Goal: Communication & Community: Answer question/provide support

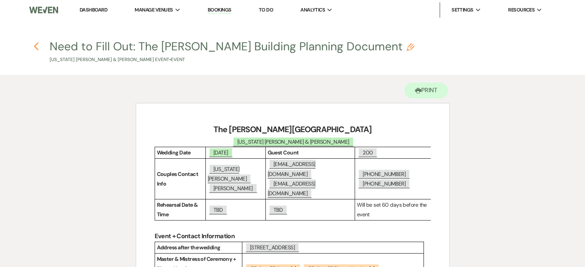
click at [37, 44] on use "button" at bounding box center [35, 46] width 5 height 8
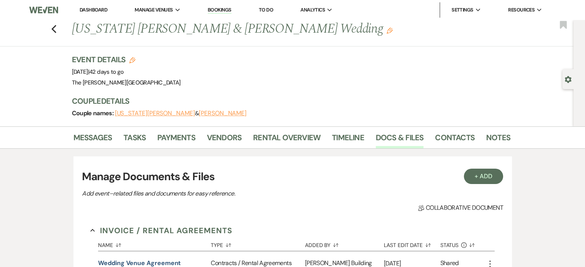
scroll to position [288, 0]
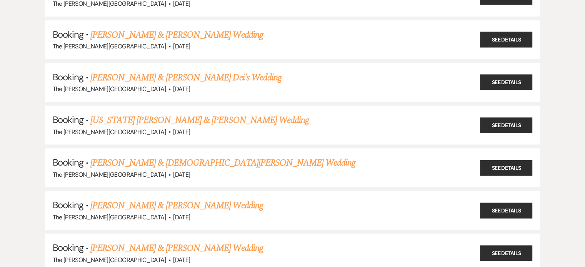
scroll to position [256, 0]
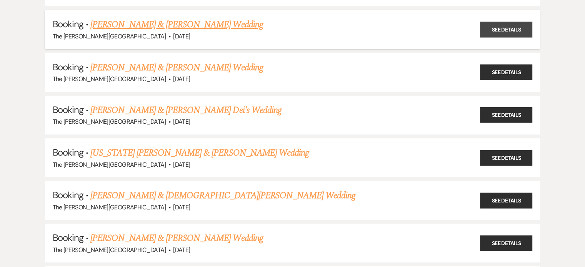
click at [507, 29] on link "See Details" at bounding box center [506, 30] width 52 height 16
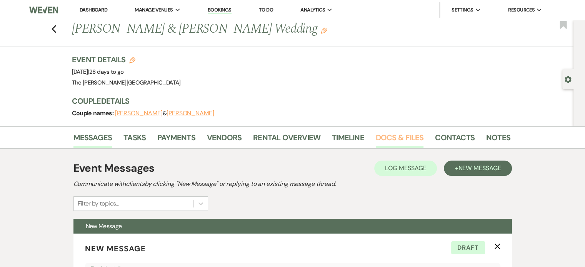
click at [378, 135] on link "Docs & Files" at bounding box center [400, 140] width 48 height 17
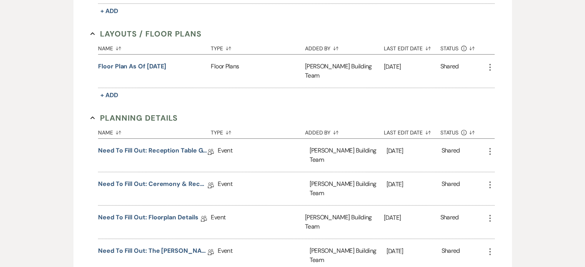
scroll to position [317, 0]
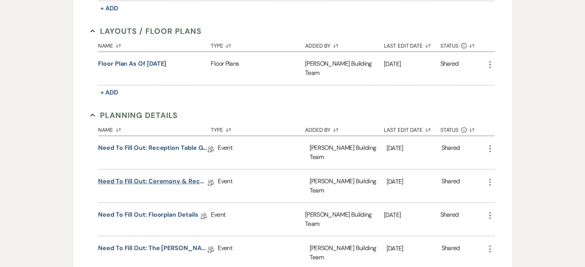
click at [160, 177] on link "Need to Fill Out: Ceremony & Reception Details" at bounding box center [153, 183] width 110 height 12
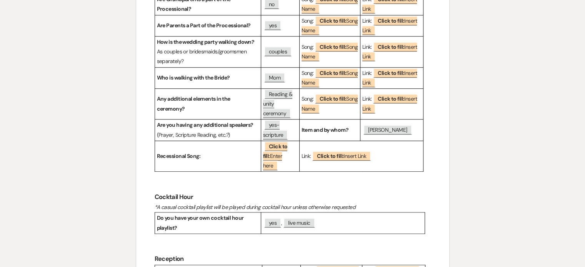
scroll to position [596, 0]
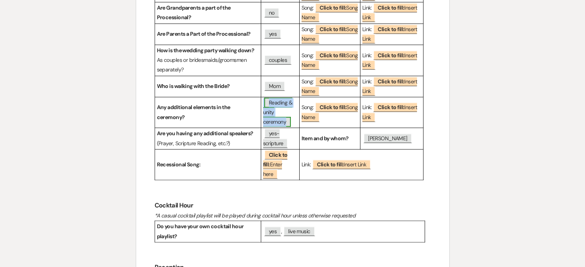
click at [278, 123] on span "Reading & unity ceremony" at bounding box center [277, 112] width 29 height 29
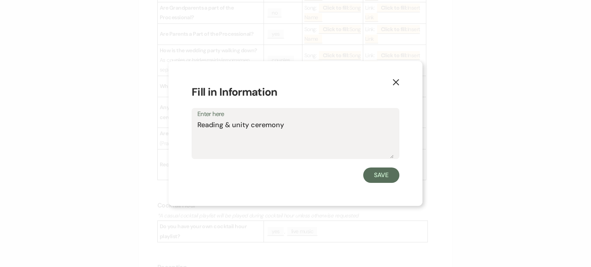
click at [291, 125] on textarea "Reading & unity ceremony" at bounding box center [295, 139] width 196 height 38
type textarea "Reading & unity ceremony (candle)"
click at [385, 178] on button "Save" at bounding box center [381, 175] width 36 height 15
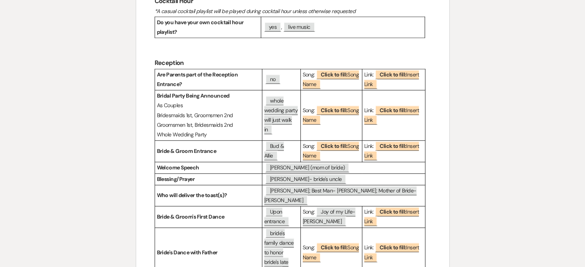
scroll to position [829, 0]
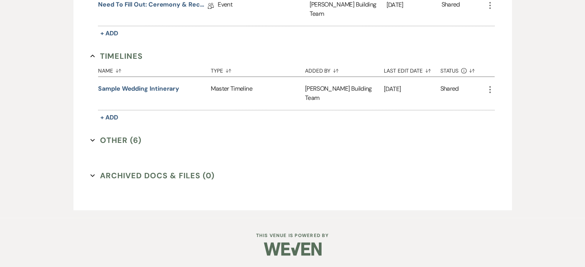
scroll to position [317, 0]
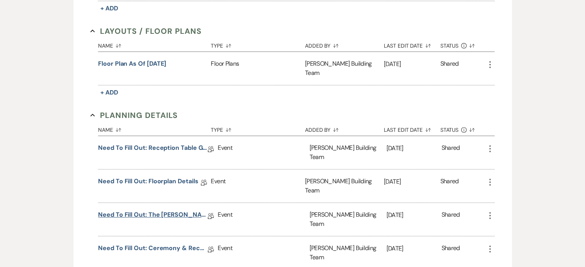
click at [183, 210] on link "Need to Fill Out: The [PERSON_NAME] Building Planning Document" at bounding box center [153, 216] width 110 height 12
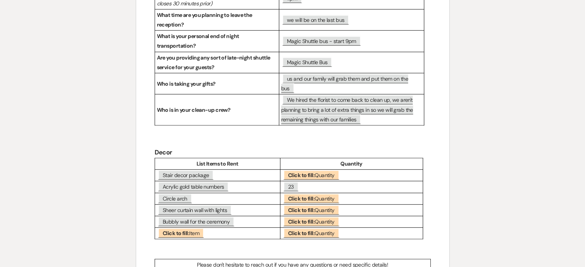
scroll to position [2074, 0]
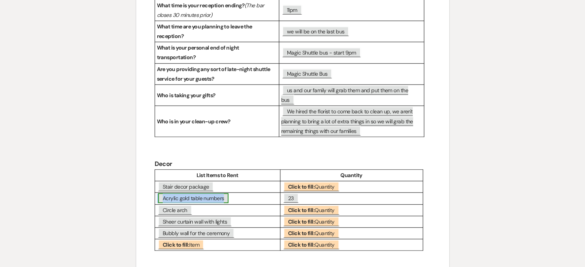
click at [194, 193] on span "Acrylic gold table numbers" at bounding box center [193, 198] width 70 height 10
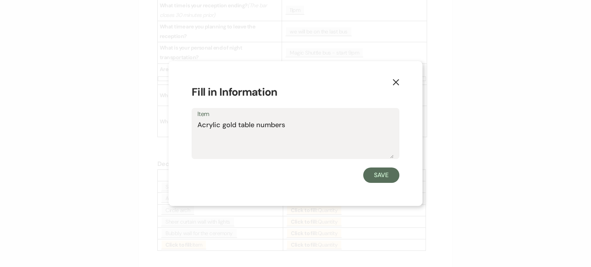
click at [210, 126] on textarea "Acrylic gold table numbers" at bounding box center [295, 139] width 196 height 38
click at [394, 79] on icon "X" at bounding box center [395, 82] width 7 height 7
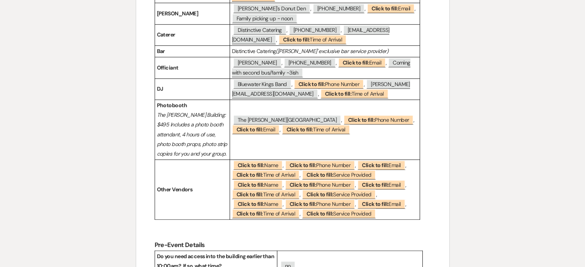
scroll to position [0, 0]
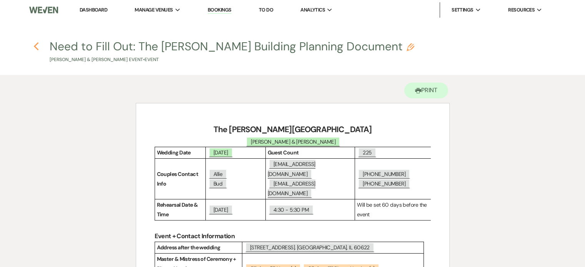
click at [36, 45] on use "button" at bounding box center [35, 46] width 5 height 8
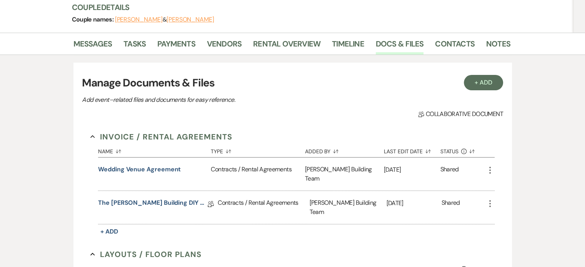
scroll to position [63, 0]
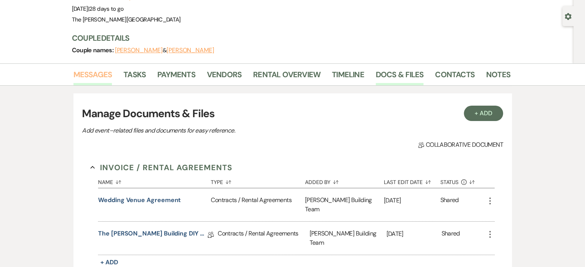
click at [92, 74] on link "Messages" at bounding box center [92, 76] width 39 height 17
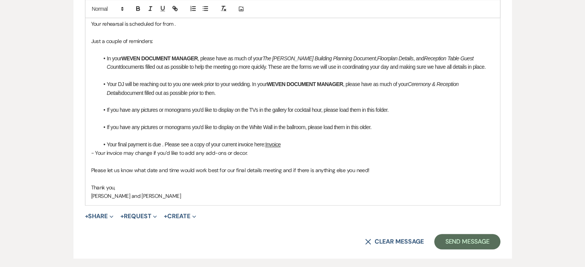
scroll to position [454, 0]
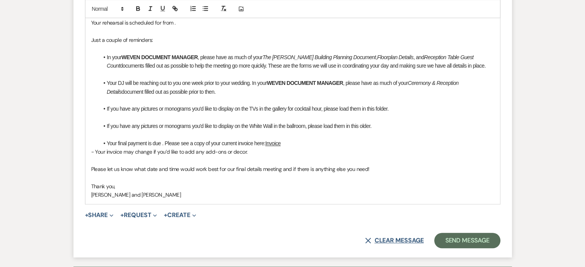
click at [397, 238] on button "X Clear message" at bounding box center [394, 241] width 58 height 6
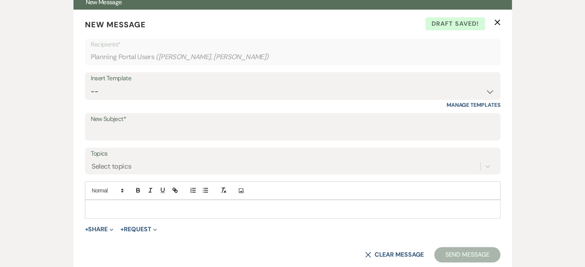
scroll to position [214, 0]
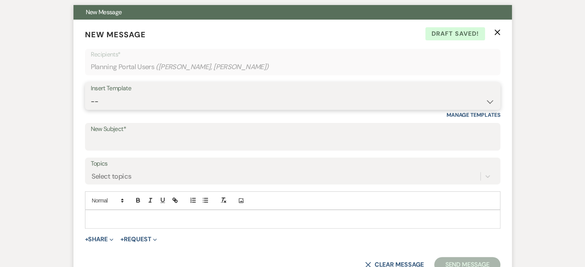
click at [328, 105] on select "-- Weven Planning Portal Introduction (Booked Events) Initial Inquiry Response …" at bounding box center [293, 101] width 404 height 15
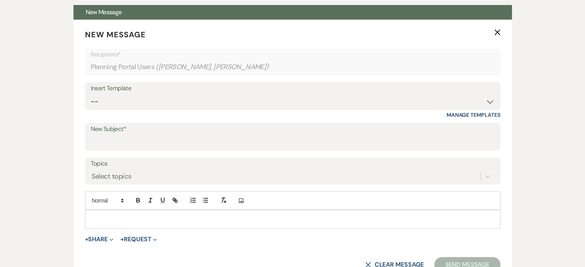
click at [569, 126] on div "Messages Tasks Payments Vendors Rental Overview Timeline Docs & Files Contacts …" at bounding box center [292, 193] width 585 height 562
click at [497, 32] on use "button" at bounding box center [497, 33] width 6 height 6
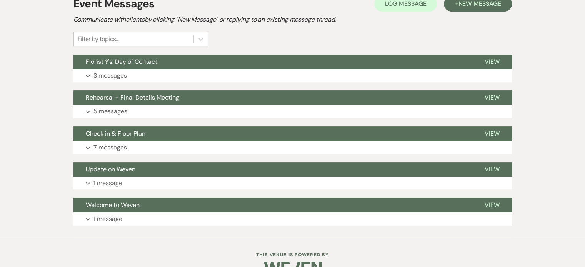
scroll to position [163, 0]
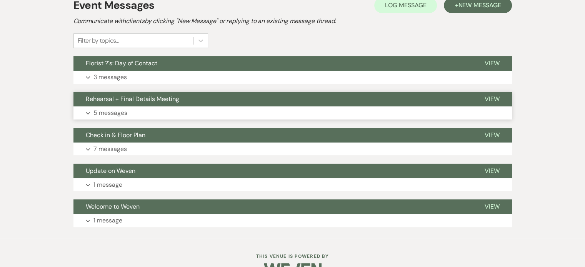
click at [205, 111] on button "Expand 5 messages" at bounding box center [292, 113] width 438 height 13
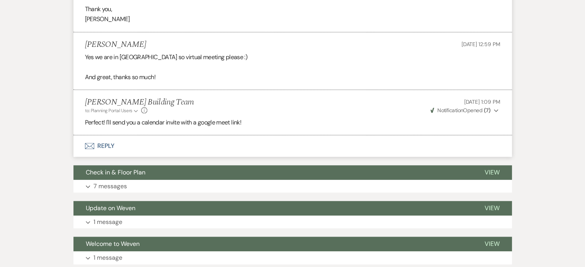
scroll to position [831, 0]
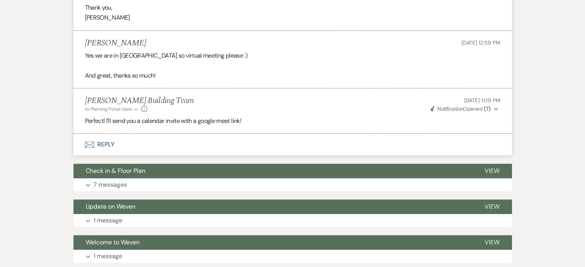
click at [94, 141] on button "Envelope Reply" at bounding box center [292, 145] width 438 height 22
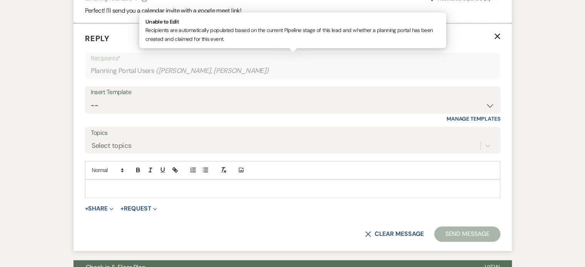
scroll to position [944, 0]
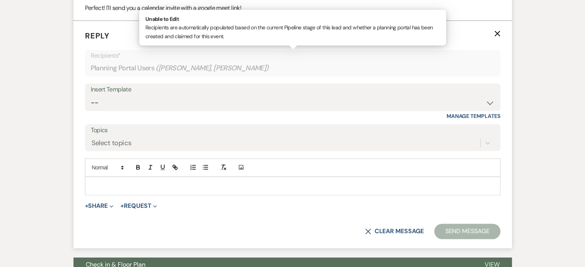
click at [130, 183] on p at bounding box center [292, 186] width 403 height 8
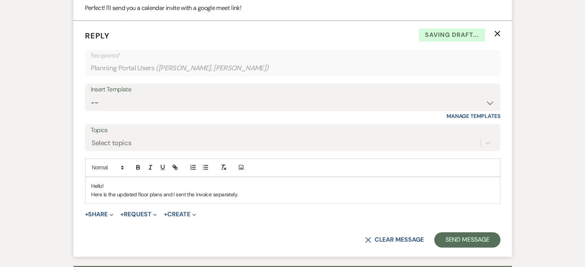
click at [275, 198] on div "Hello! Here is the updated floor plans and I sent the invoice separately." at bounding box center [292, 190] width 415 height 27
click at [99, 212] on button "+ Share Expand" at bounding box center [99, 215] width 29 height 6
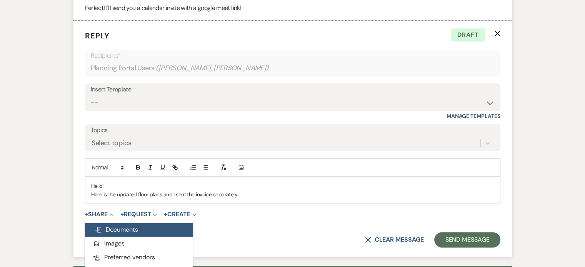
click at [115, 229] on span "Doc Upload Documents" at bounding box center [116, 230] width 44 height 8
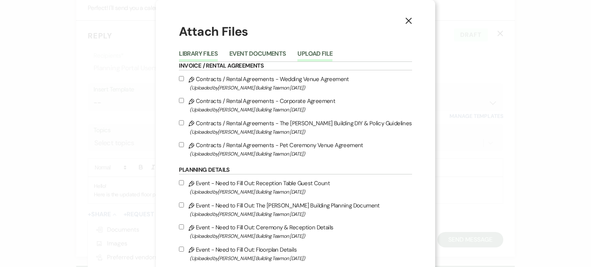
click at [322, 53] on button "Upload File" at bounding box center [314, 56] width 35 height 11
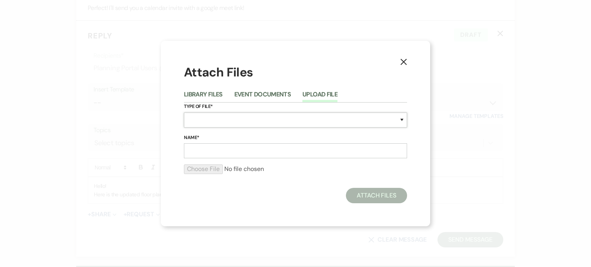
click at [322, 120] on select "Special Event Insurance Vendor Certificate of Insurance Contracts / Rental Agre…" at bounding box center [295, 120] width 223 height 15
select select "24"
click at [184, 113] on select "Special Event Insurance Vendor Certificate of Insurance Contracts / Rental Agre…" at bounding box center [295, 120] width 223 height 15
click at [245, 150] on input "Name*" at bounding box center [295, 150] width 223 height 15
type input "Ceremony"
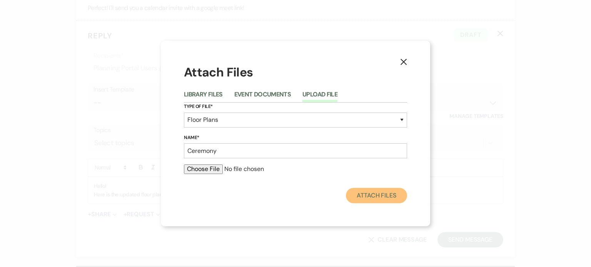
click at [363, 191] on button "Attach Files" at bounding box center [376, 195] width 61 height 15
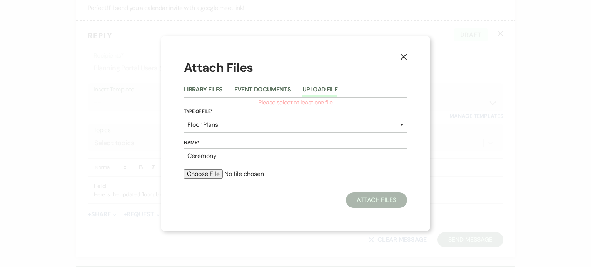
click at [209, 174] on input "file" at bounding box center [295, 174] width 223 height 9
type input "C:\fakepath\Ceremony.pdf"
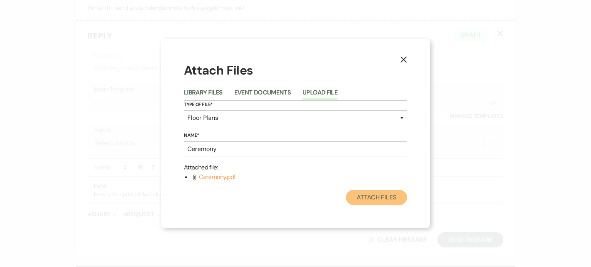
click at [368, 197] on button "Attach Files" at bounding box center [376, 197] width 61 height 15
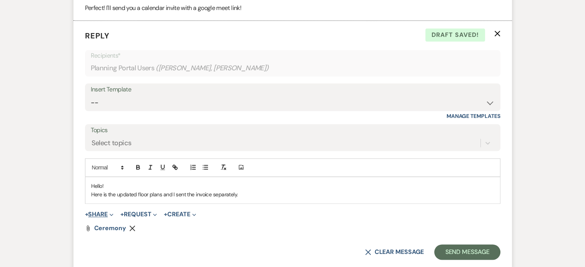
click at [105, 214] on button "+ Share Expand" at bounding box center [99, 215] width 29 height 6
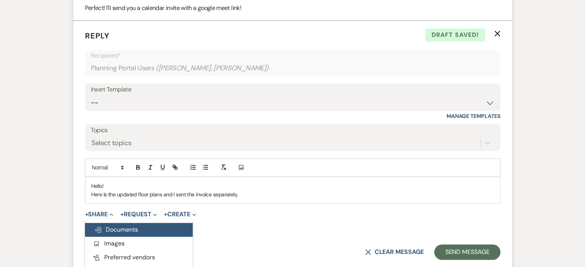
click at [117, 232] on span "Doc Upload Documents" at bounding box center [116, 230] width 44 height 8
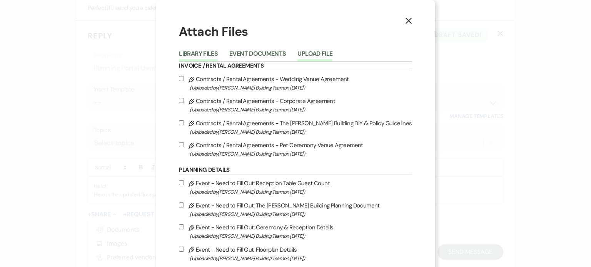
click at [328, 55] on button "Upload File" at bounding box center [314, 56] width 35 height 11
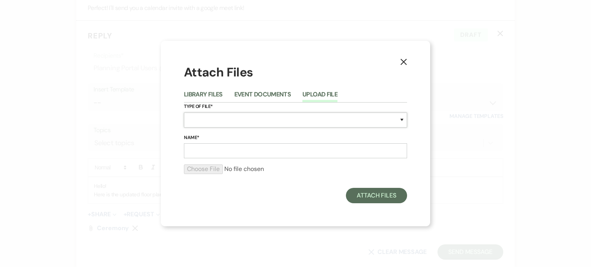
click at [258, 121] on select "Special Event Insurance Vendor Certificate of Insurance Contracts / Rental Agre…" at bounding box center [295, 120] width 223 height 15
select select "24"
click at [184, 113] on select "Special Event Insurance Vendor Certificate of Insurance Contracts / Rental Agre…" at bounding box center [295, 120] width 223 height 15
click at [240, 153] on input "Name*" at bounding box center [295, 150] width 223 height 15
type input "Reception as of [DATE]"
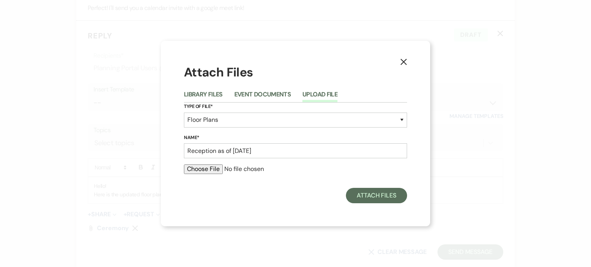
click at [198, 172] on input "file" at bounding box center [295, 169] width 223 height 9
type input "C:\fakepath\Reception.pdf"
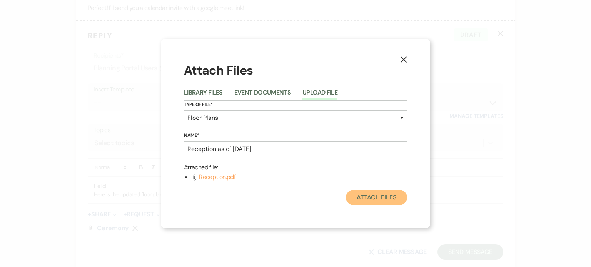
click at [370, 197] on button "Attach Files" at bounding box center [376, 197] width 61 height 15
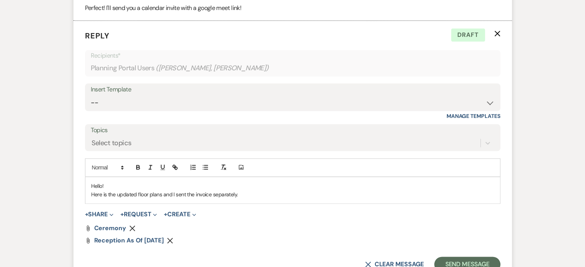
click at [262, 195] on p "Here is the updated floor plans and I sent the invoice separately." at bounding box center [292, 194] width 403 height 8
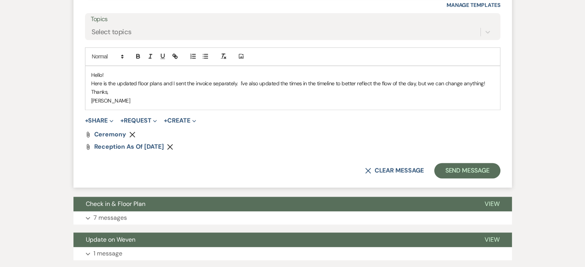
scroll to position [1065, 0]
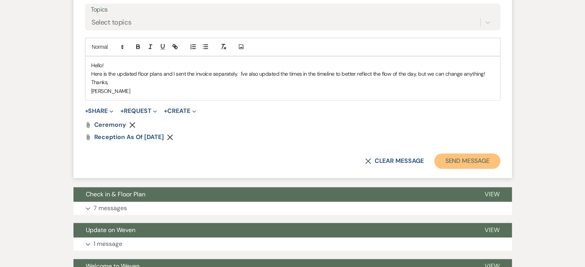
click at [466, 163] on button "Send Message" at bounding box center [467, 160] width 66 height 15
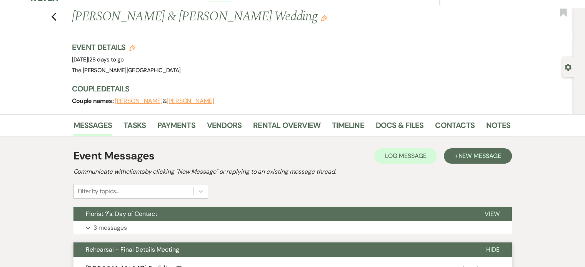
scroll to position [0, 0]
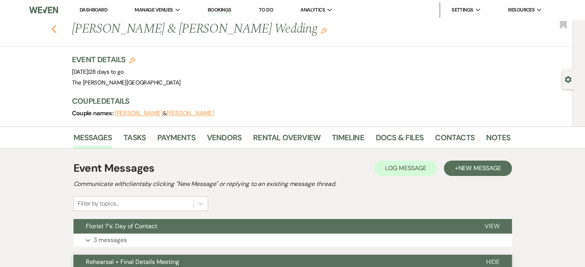
click at [56, 28] on use "button" at bounding box center [53, 29] width 5 height 8
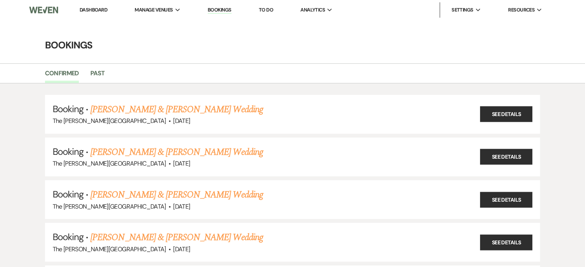
scroll to position [256, 0]
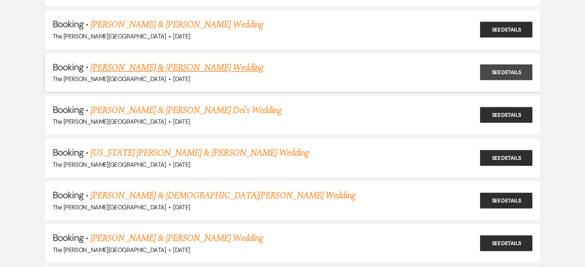
click at [507, 73] on link "See Details" at bounding box center [506, 73] width 52 height 16
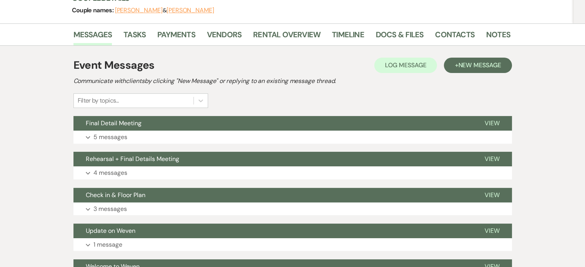
scroll to position [108, 0]
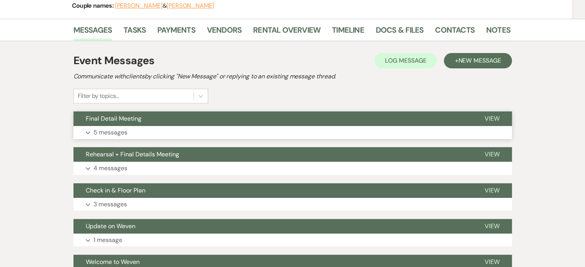
click at [115, 132] on p "5 messages" at bounding box center [110, 133] width 34 height 10
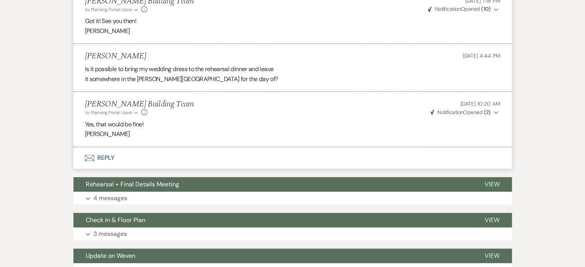
scroll to position [371, 0]
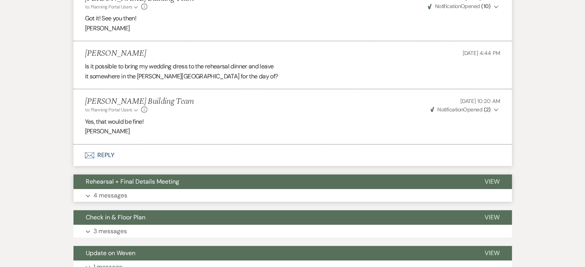
click at [165, 182] on span "Rehearsal + Final Details Meeting" at bounding box center [132, 182] width 93 height 8
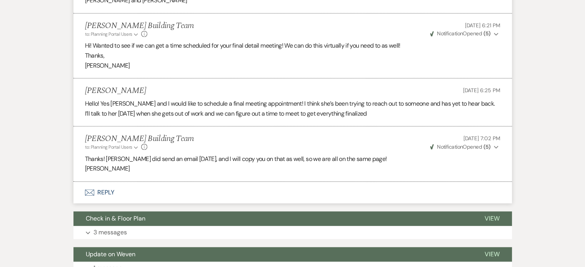
scroll to position [848, 0]
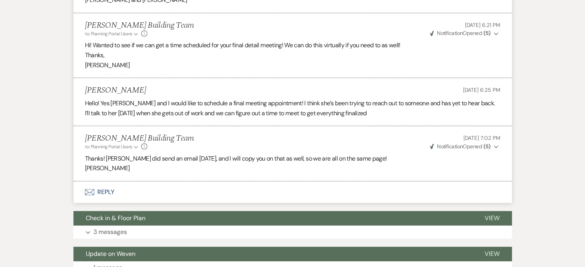
click at [103, 193] on button "Envelope Reply" at bounding box center [292, 193] width 438 height 22
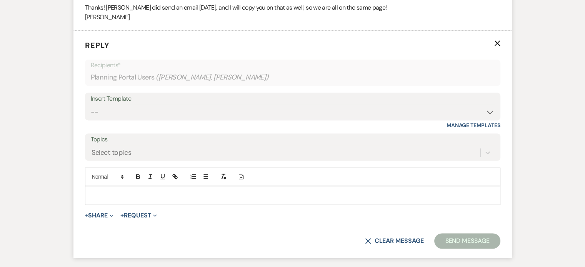
scroll to position [1008, 0]
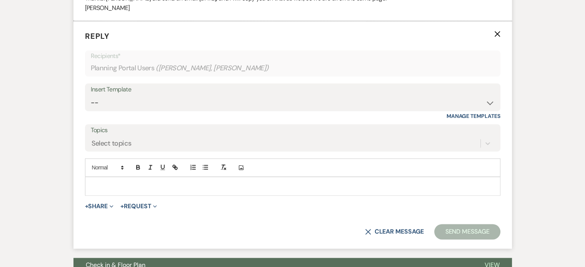
click at [132, 183] on p at bounding box center [292, 186] width 403 height 8
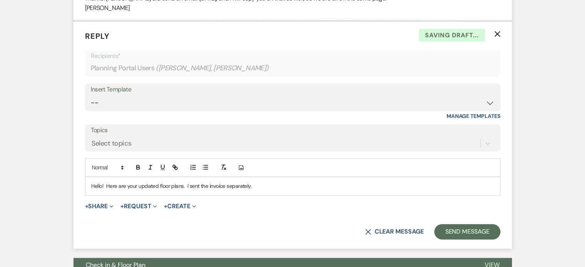
click at [261, 187] on p "Hello! Here are your updated floor plans. I sent the invoice separately." at bounding box center [292, 186] width 403 height 8
click at [106, 204] on button "+ Share Expand" at bounding box center [99, 206] width 29 height 6
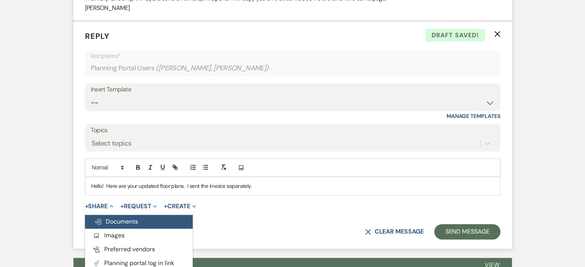
click at [113, 218] on span "Doc Upload Documents" at bounding box center [116, 222] width 44 height 8
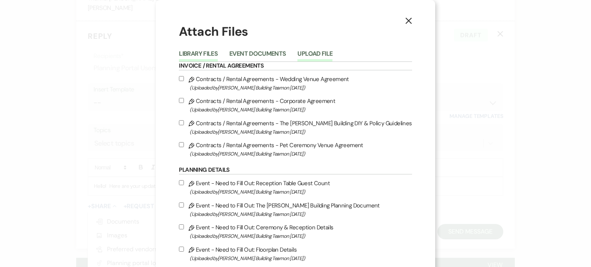
click at [328, 51] on button "Upload File" at bounding box center [314, 56] width 35 height 11
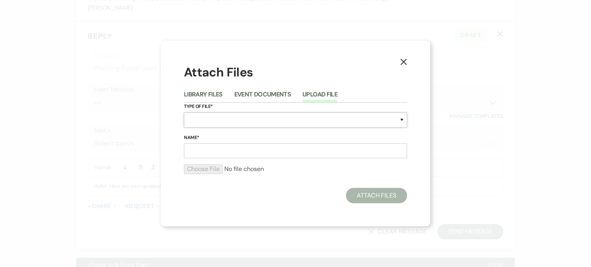
click at [236, 120] on select "Special Event Insurance Vendor Certificate of Insurance Contracts / Rental Agre…" at bounding box center [295, 120] width 223 height 15
select select "24"
click at [184, 113] on select "Special Event Insurance Vendor Certificate of Insurance Contracts / Rental Agre…" at bounding box center [295, 120] width 223 height 15
click at [237, 152] on input "Name*" at bounding box center [295, 150] width 223 height 15
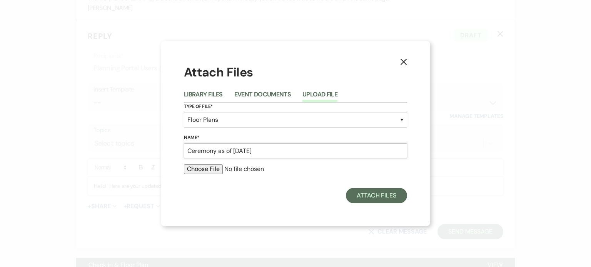
type input "Ceremony as of [DATE]"
click at [206, 168] on input "file" at bounding box center [295, 169] width 223 height 9
type input "C:\fakepath\Ceremony .pdf"
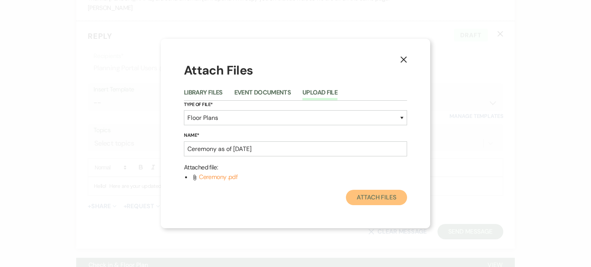
click at [374, 197] on button "Attach Files" at bounding box center [376, 197] width 61 height 15
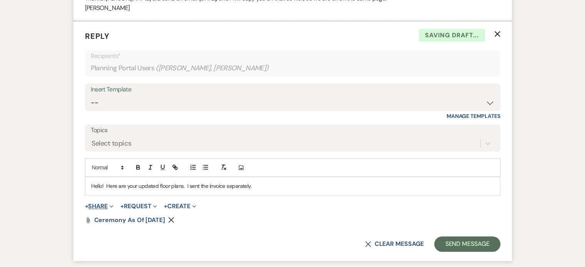
click at [109, 202] on span "Expand" at bounding box center [111, 206] width 6 height 8
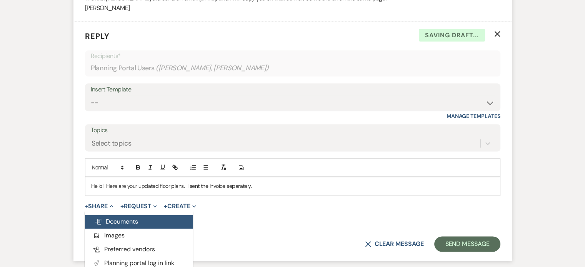
click at [115, 222] on span "Doc Upload Documents" at bounding box center [116, 222] width 44 height 8
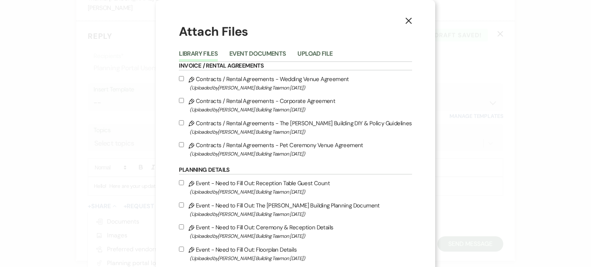
click at [315, 49] on li "Upload File" at bounding box center [320, 55] width 47 height 13
click at [315, 53] on button "Upload File" at bounding box center [314, 56] width 35 height 11
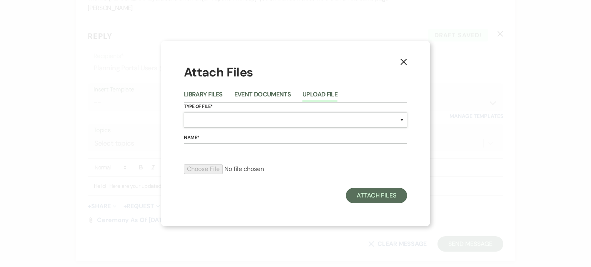
click at [278, 121] on select "Special Event Insurance Vendor Certificate of Insurance Contracts / Rental Agre…" at bounding box center [295, 120] width 223 height 15
select select "24"
click at [184, 113] on select "Special Event Insurance Vendor Certificate of Insurance Contracts / Rental Agre…" at bounding box center [295, 120] width 223 height 15
click at [268, 152] on input "Name*" at bounding box center [295, 150] width 223 height 15
type input "Reception as of [DATE]"
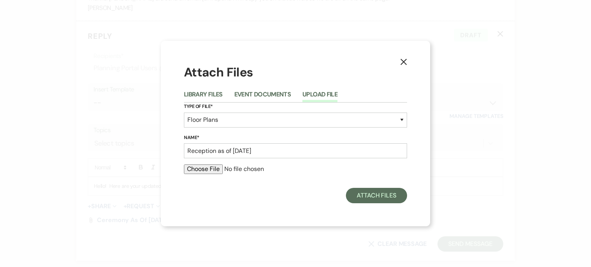
click at [212, 169] on input "file" at bounding box center [295, 169] width 223 height 9
type input "C:\fakepath\Reception (1).pdf"
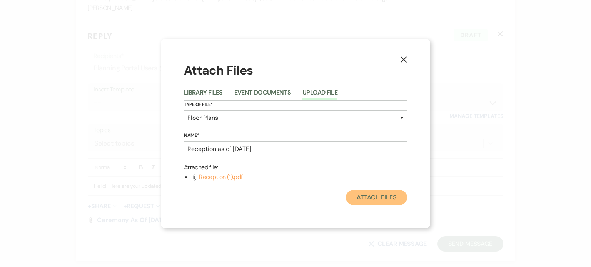
click at [376, 198] on button "Attach Files" at bounding box center [376, 197] width 61 height 15
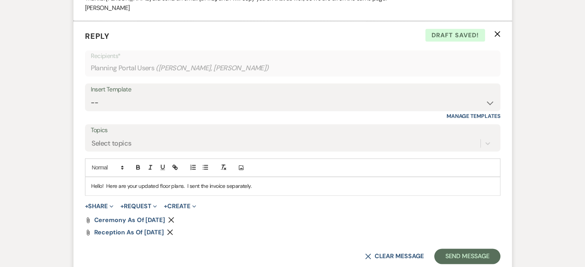
click at [299, 186] on p "Hello! Here are your updated floor plans. I sent the invoice separately." at bounding box center [292, 186] width 403 height 8
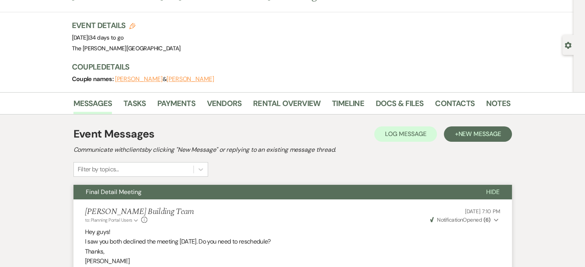
scroll to position [0, 0]
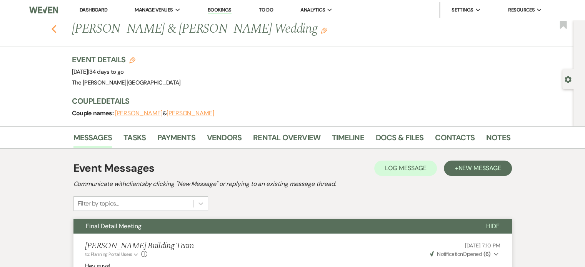
click at [56, 30] on use "button" at bounding box center [53, 29] width 5 height 8
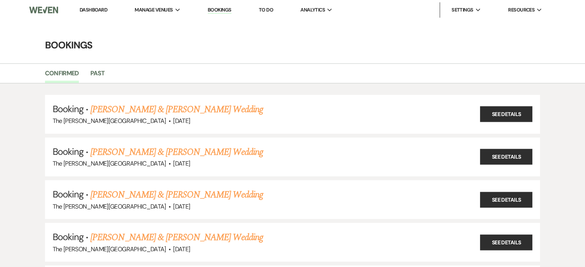
scroll to position [256, 0]
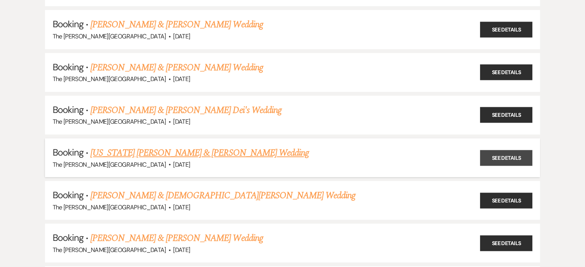
click at [498, 158] on link "See Details" at bounding box center [506, 158] width 52 height 16
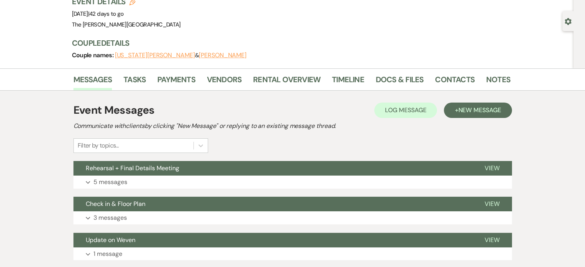
scroll to position [56, 0]
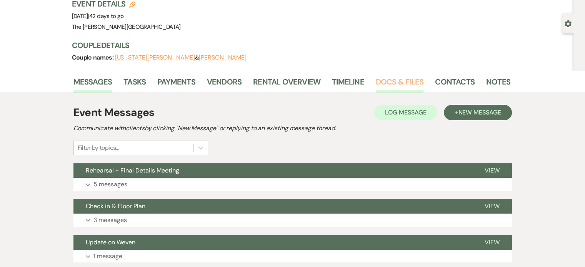
click at [385, 81] on link "Docs & Files" at bounding box center [400, 84] width 48 height 17
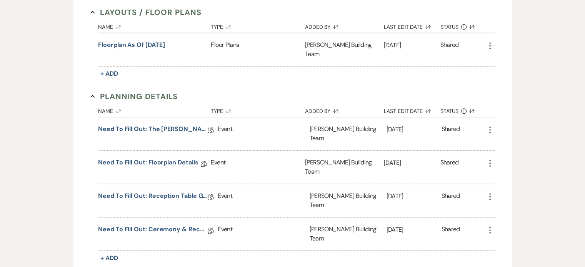
scroll to position [342, 0]
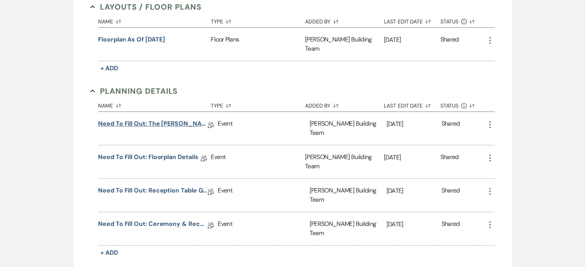
click at [170, 119] on link "Need to Fill Out: The [PERSON_NAME] Building Planning Document" at bounding box center [153, 125] width 110 height 12
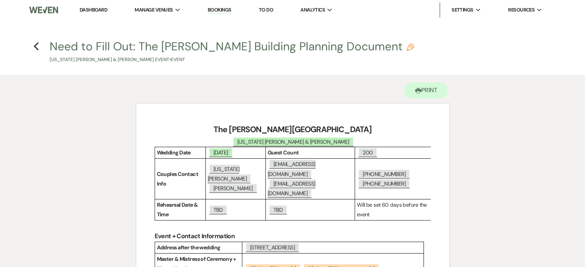
click at [39, 49] on h4 "Previous Need to Fill Out: The [PERSON_NAME] Building Planning Document Pencil …" at bounding box center [293, 50] width 554 height 25
click at [35, 47] on use "button" at bounding box center [35, 46] width 5 height 8
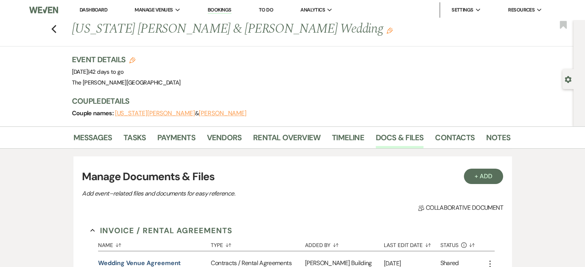
scroll to position [342, 0]
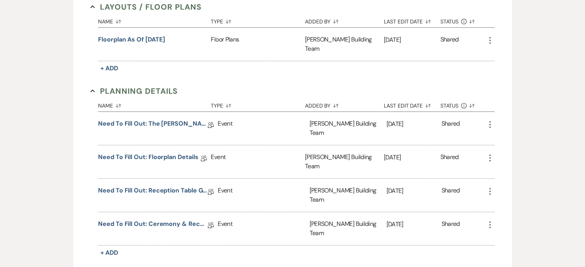
scroll to position [256, 0]
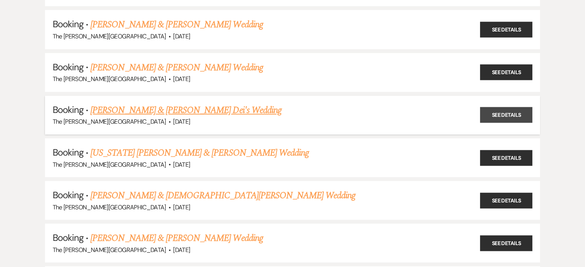
click at [494, 110] on link "See Details" at bounding box center [506, 115] width 52 height 16
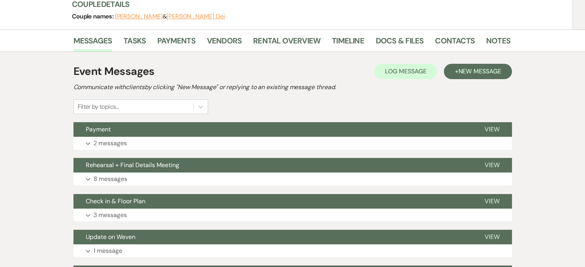
scroll to position [92, 0]
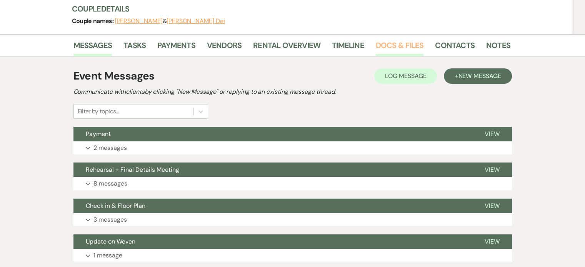
click at [392, 47] on link "Docs & Files" at bounding box center [400, 47] width 48 height 17
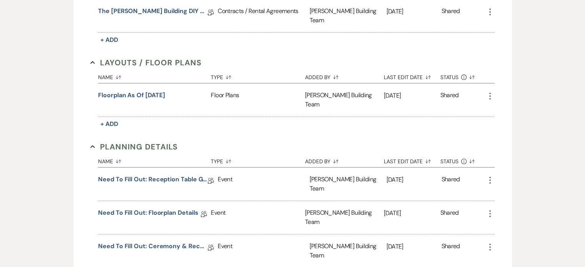
scroll to position [305, 0]
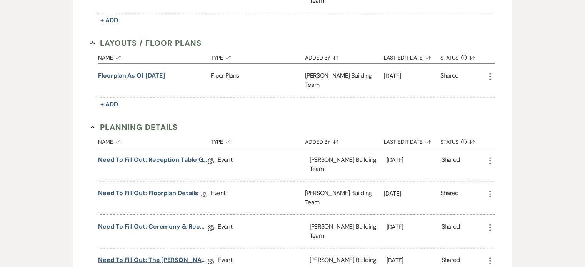
click at [182, 256] on link "Need to Fill Out: The [PERSON_NAME] Building Planning Document" at bounding box center [153, 262] width 110 height 12
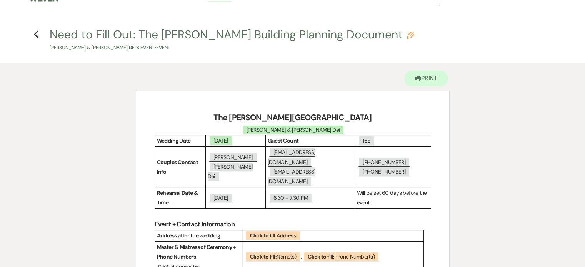
scroll to position [20, 0]
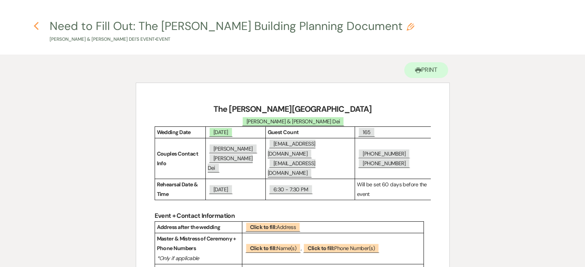
click at [38, 24] on icon "Previous" at bounding box center [36, 26] width 6 height 9
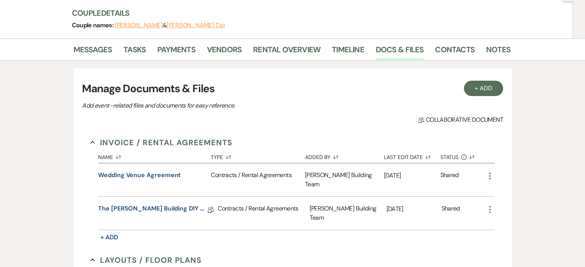
scroll to position [87, 0]
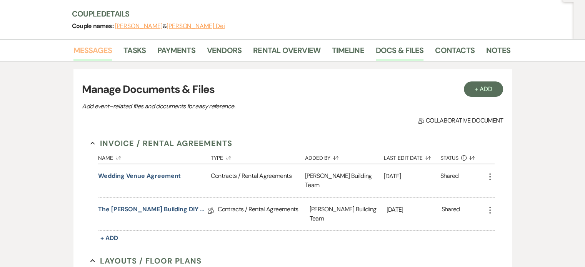
click at [80, 51] on link "Messages" at bounding box center [92, 52] width 39 height 17
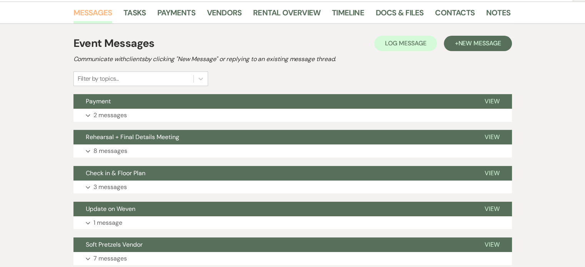
scroll to position [132, 0]
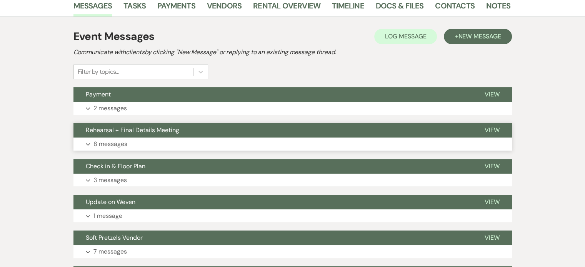
click at [115, 142] on p "8 messages" at bounding box center [110, 144] width 34 height 10
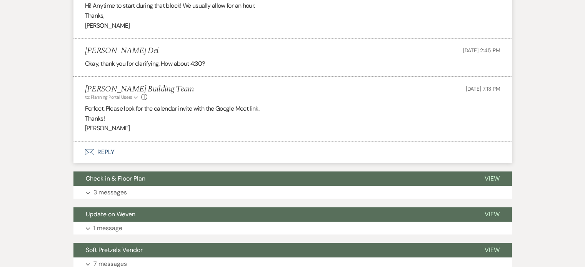
scroll to position [878, 0]
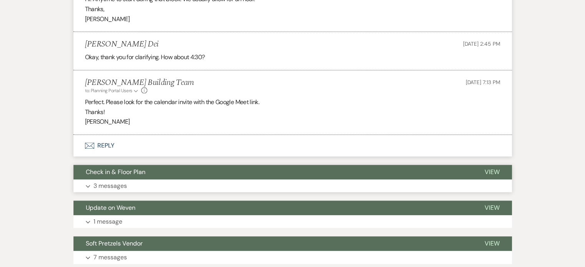
click at [116, 186] on p "3 messages" at bounding box center [109, 186] width 33 height 10
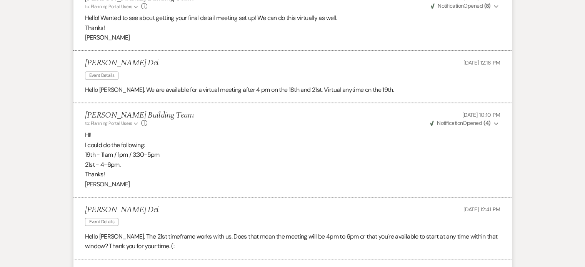
scroll to position [525, 0]
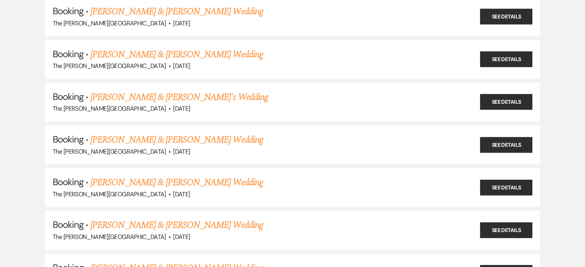
scroll to position [256, 0]
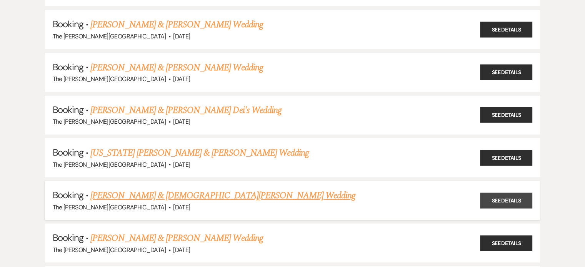
click at [501, 198] on link "See Details" at bounding box center [506, 201] width 52 height 16
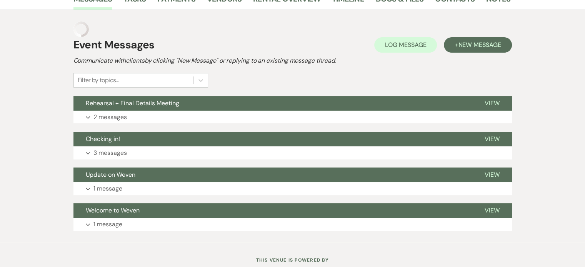
scroll to position [148, 0]
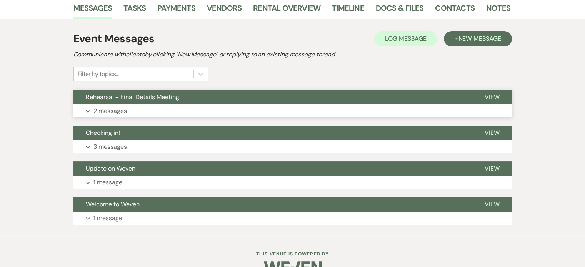
click at [462, 105] on button "Expand 2 messages" at bounding box center [292, 111] width 438 height 13
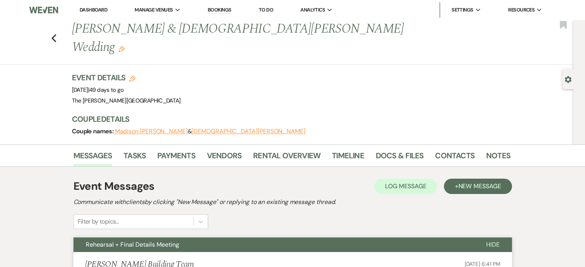
scroll to position [23, 0]
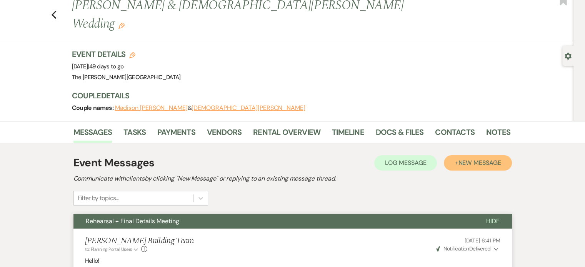
click at [497, 155] on button "+ New Message" at bounding box center [478, 162] width 68 height 15
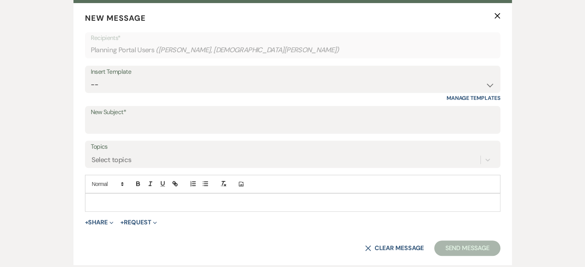
scroll to position [277, 0]
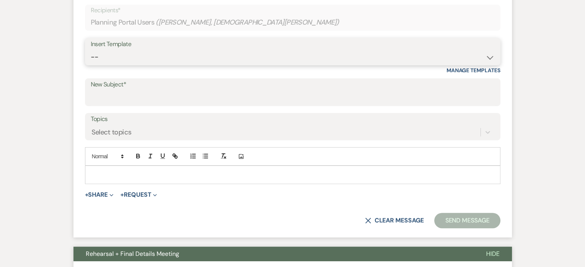
click at [482, 50] on select "-- Weven Planning Portal Introduction (Booked Events) Initial Inquiry Response …" at bounding box center [293, 57] width 404 height 15
select select "5705"
click at [91, 50] on select "-- Weven Planning Portal Introduction (Booked Events) Initial Inquiry Response …" at bounding box center [293, 57] width 404 height 15
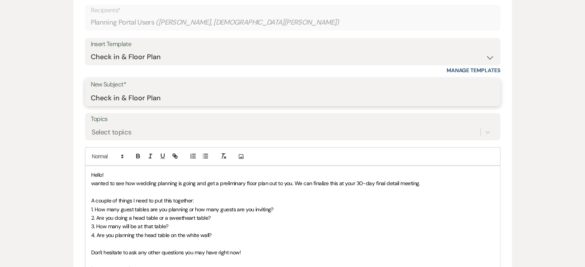
drag, startPoint x: 126, startPoint y: 78, endPoint x: 70, endPoint y: 79, distance: 55.8
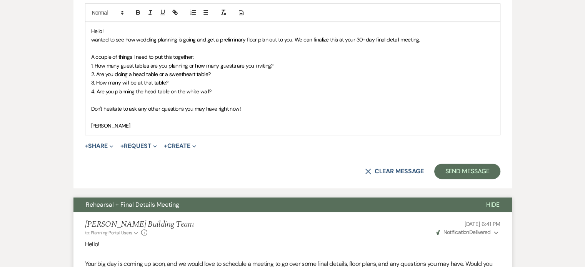
scroll to position [422, 0]
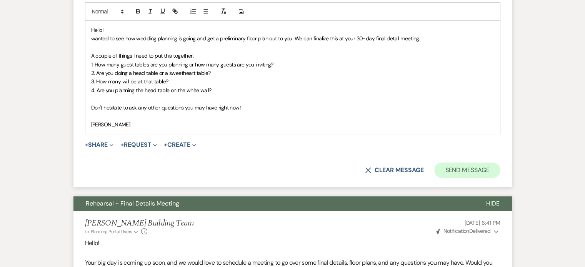
type input "Floor Plan"
click at [471, 163] on button "Send Message" at bounding box center [467, 170] width 66 height 15
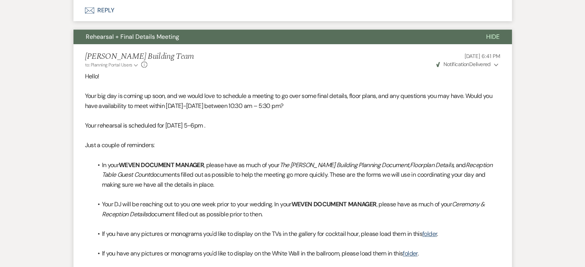
scroll to position [137, 0]
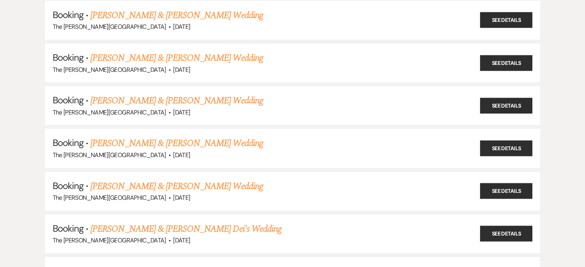
scroll to position [256, 0]
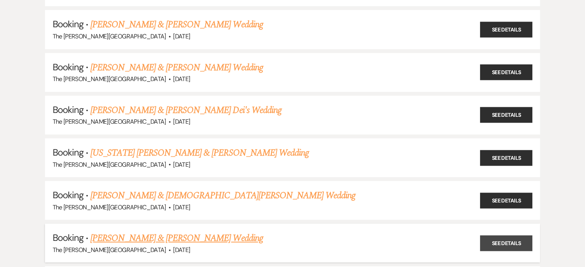
click at [522, 235] on link "See Details" at bounding box center [506, 243] width 52 height 16
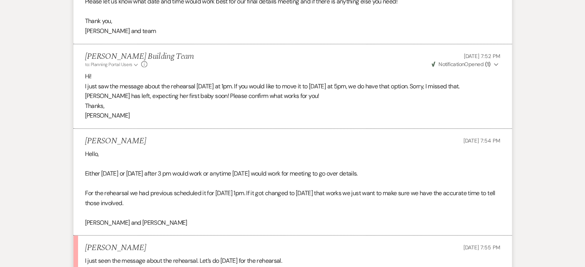
scroll to position [496, 0]
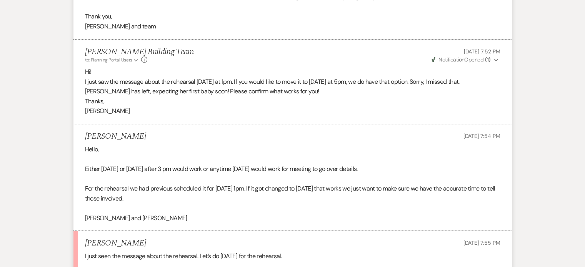
click at [552, 231] on div "Messages Tasks Payments Vendors Rental Overview Timeline Docs & Files Contacts …" at bounding box center [292, 3] width 585 height 744
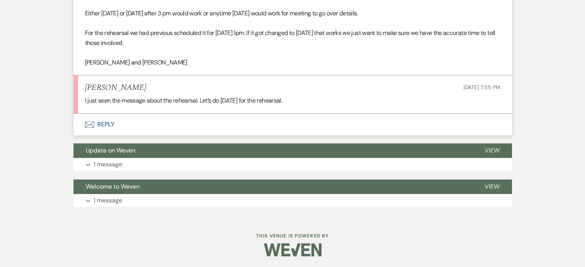
click at [99, 125] on button "Envelope Reply" at bounding box center [292, 125] width 438 height 22
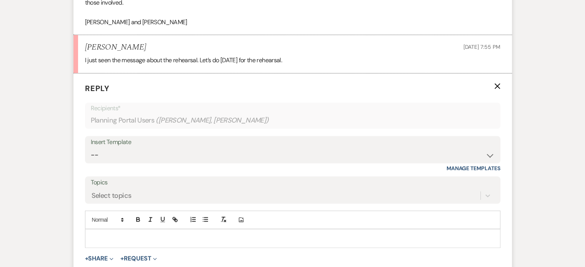
scroll to position [745, 0]
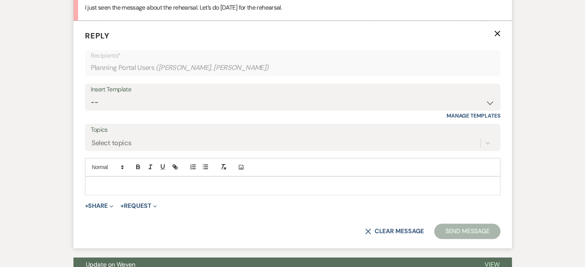
click at [191, 92] on div "Insert Template" at bounding box center [293, 89] width 404 height 11
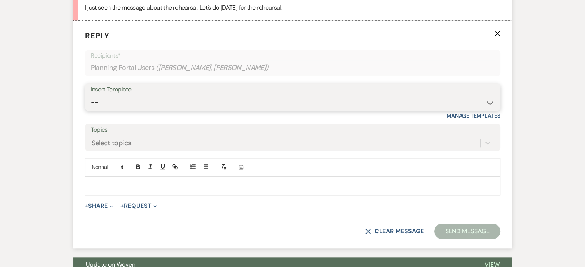
click at [486, 101] on select "-- Weven Planning Portal Introduction (Booked Events) Initial Inquiry Response …" at bounding box center [293, 102] width 404 height 15
click at [91, 95] on select "-- Weven Planning Portal Introduction (Booked Events) Initial Inquiry Response …" at bounding box center [293, 102] width 404 height 15
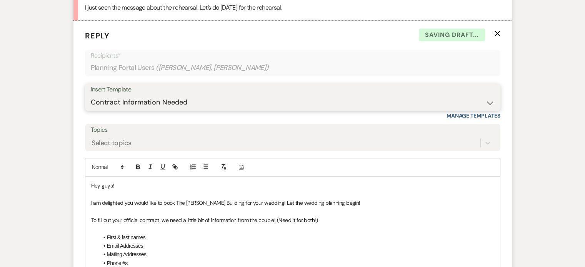
click at [465, 96] on select "-- Weven Planning Portal Introduction (Booked Events) Initial Inquiry Response …" at bounding box center [293, 102] width 404 height 15
click at [91, 95] on select "-- Weven Planning Portal Introduction (Booked Events) Initial Inquiry Response …" at bounding box center [293, 102] width 404 height 15
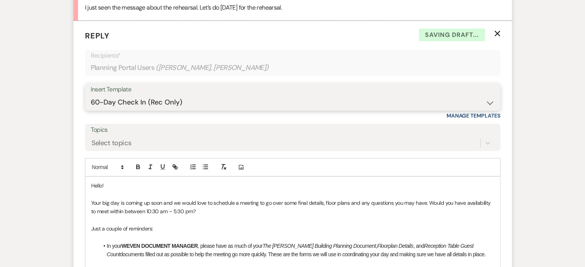
click at [474, 103] on select "-- Weven Planning Portal Introduction (Booked Events) Initial Inquiry Response …" at bounding box center [293, 102] width 404 height 15
select select "5705"
click at [91, 95] on select "-- Weven Planning Portal Introduction (Booked Events) Initial Inquiry Response …" at bounding box center [293, 102] width 404 height 15
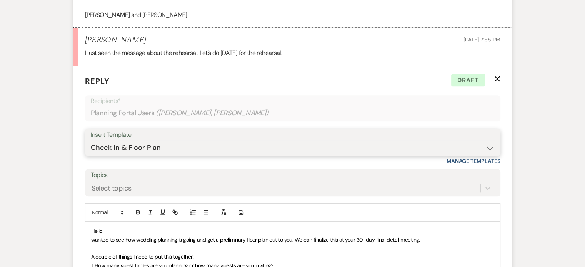
scroll to position [714, 0]
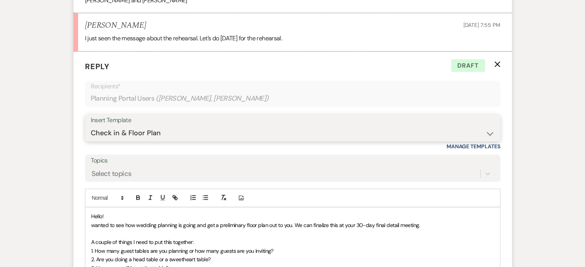
click at [129, 132] on select "-- Weven Planning Portal Introduction (Booked Events) Initial Inquiry Response …" at bounding box center [293, 133] width 404 height 15
click at [128, 132] on select "-- Weven Planning Portal Introduction (Booked Events) Initial Inquiry Response …" at bounding box center [293, 133] width 404 height 15
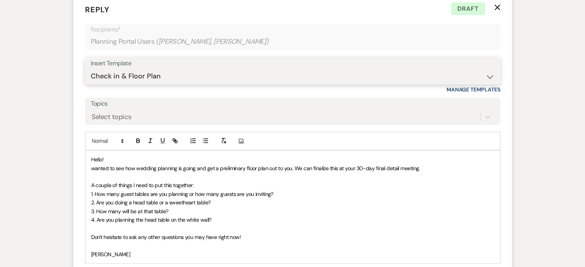
scroll to position [778, 0]
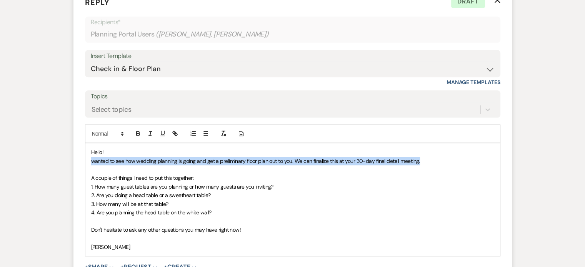
drag, startPoint x: 427, startPoint y: 161, endPoint x: 79, endPoint y: 161, distance: 347.3
click at [79, 161] on form "Reply X Draft Recipients* Planning Portal Users ( [PERSON_NAME], [PERSON_NAME] …" at bounding box center [292, 148] width 438 height 322
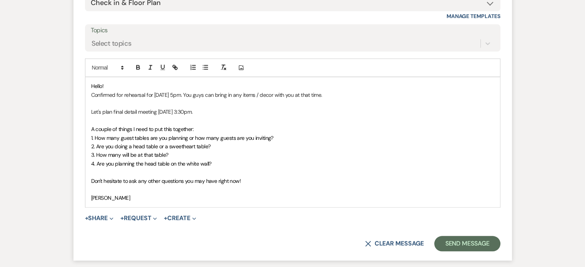
scroll to position [845, 0]
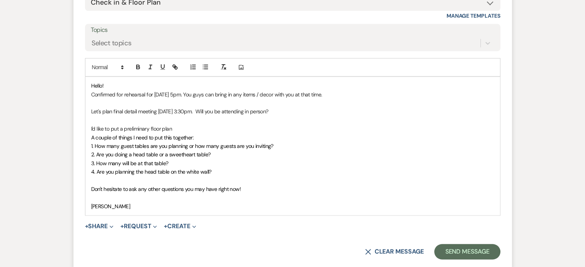
click at [181, 130] on p "I'd like to put a preliminary floor plan" at bounding box center [292, 129] width 403 height 8
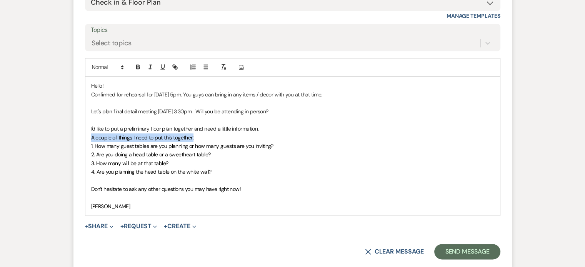
drag, startPoint x: 198, startPoint y: 137, endPoint x: 90, endPoint y: 138, distance: 108.1
click at [90, 138] on div "Hello! Confirmed for rehearsal for [DATE] 5pm. You guys can bring in any items …" at bounding box center [292, 146] width 415 height 138
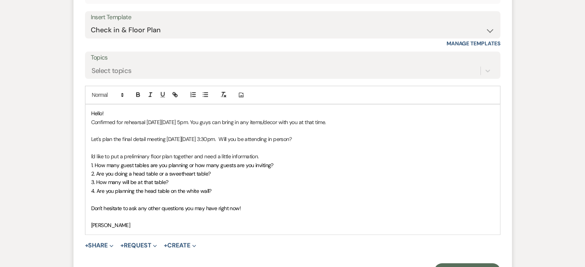
scroll to position [847, 0]
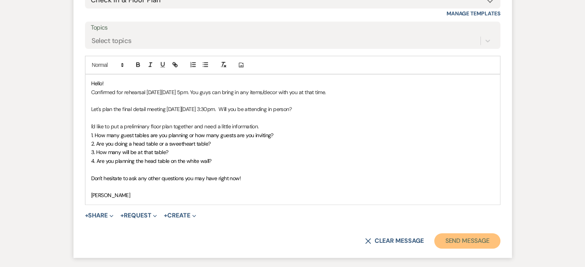
click at [463, 240] on button "Send Message" at bounding box center [467, 240] width 66 height 15
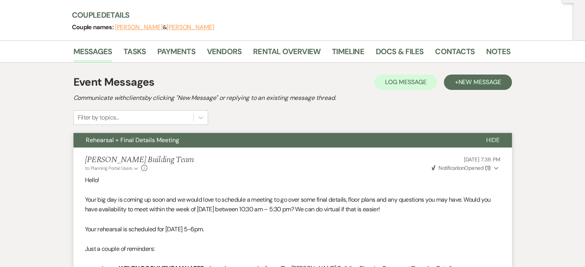
scroll to position [0, 0]
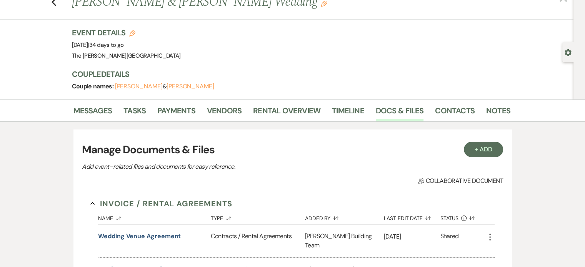
scroll to position [16, 0]
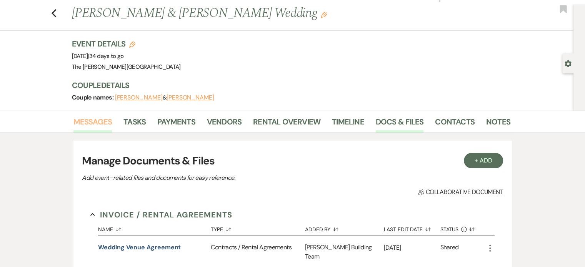
click at [88, 120] on link "Messages" at bounding box center [92, 124] width 39 height 17
